Goal: Check status: Check status

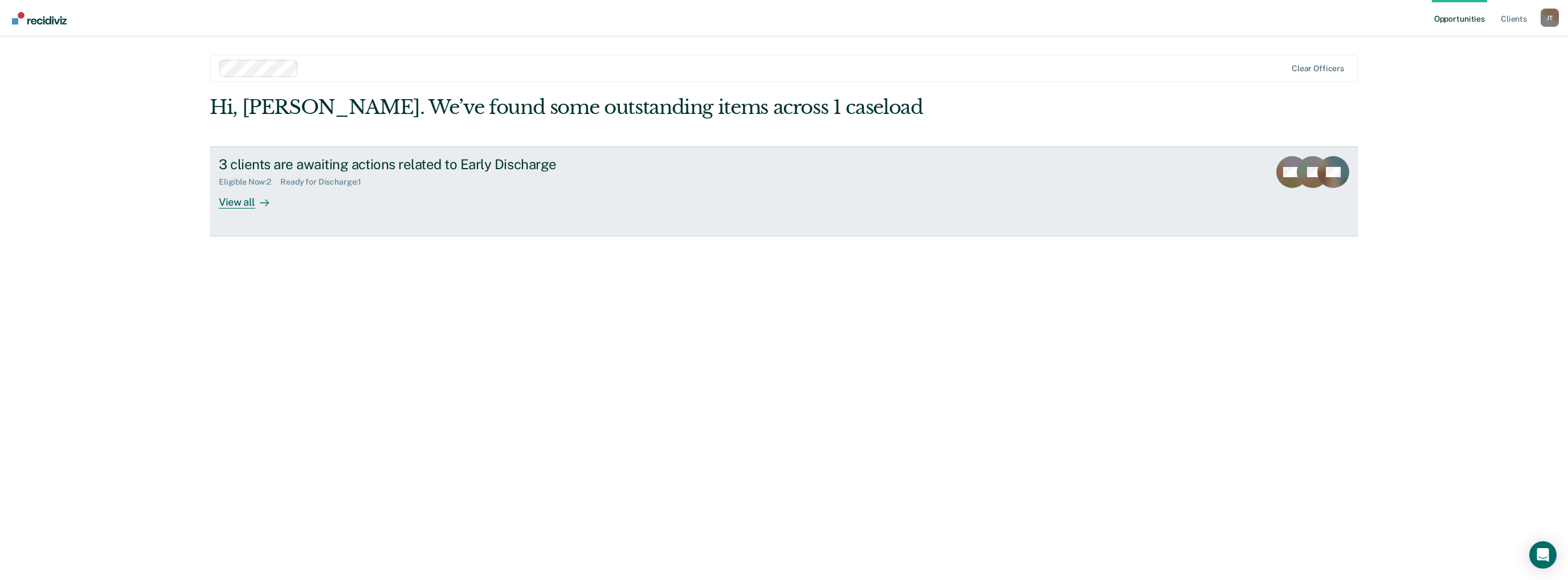
click at [238, 205] on div "View all" at bounding box center [251, 197] width 64 height 23
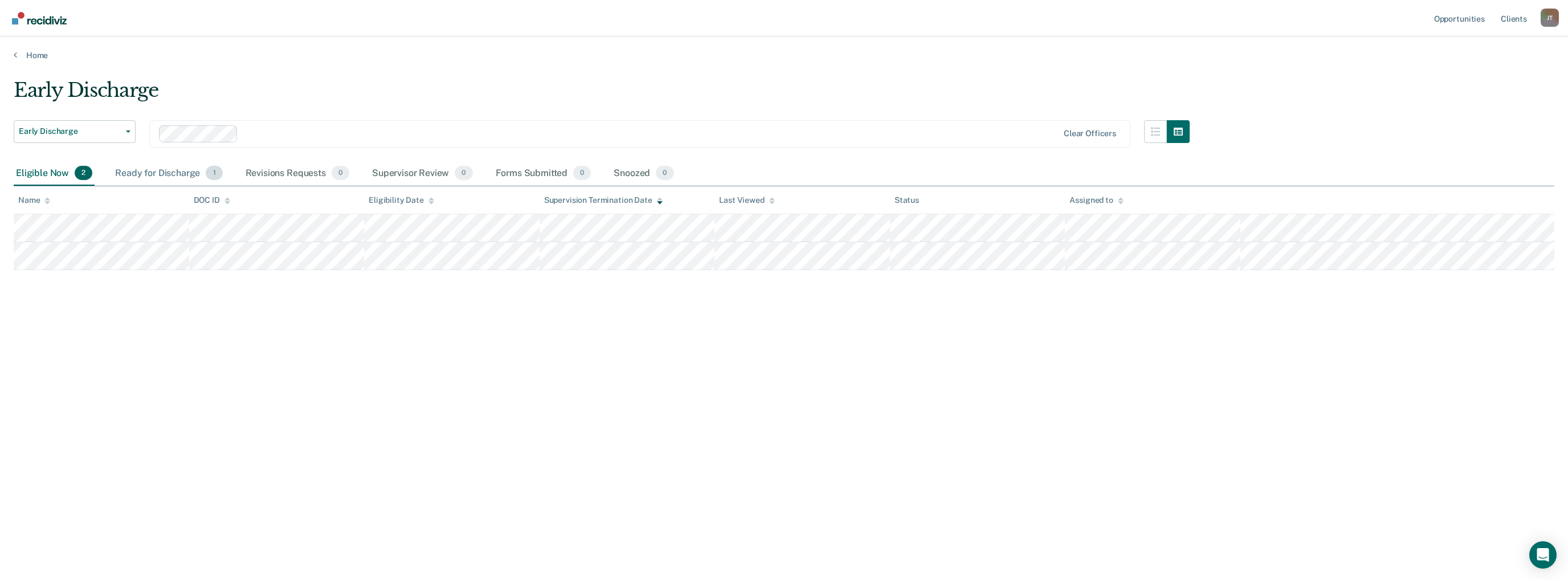
click at [182, 169] on div "Ready for Discharge 1" at bounding box center [168, 174] width 111 height 25
